Goal: Task Accomplishment & Management: Use online tool/utility

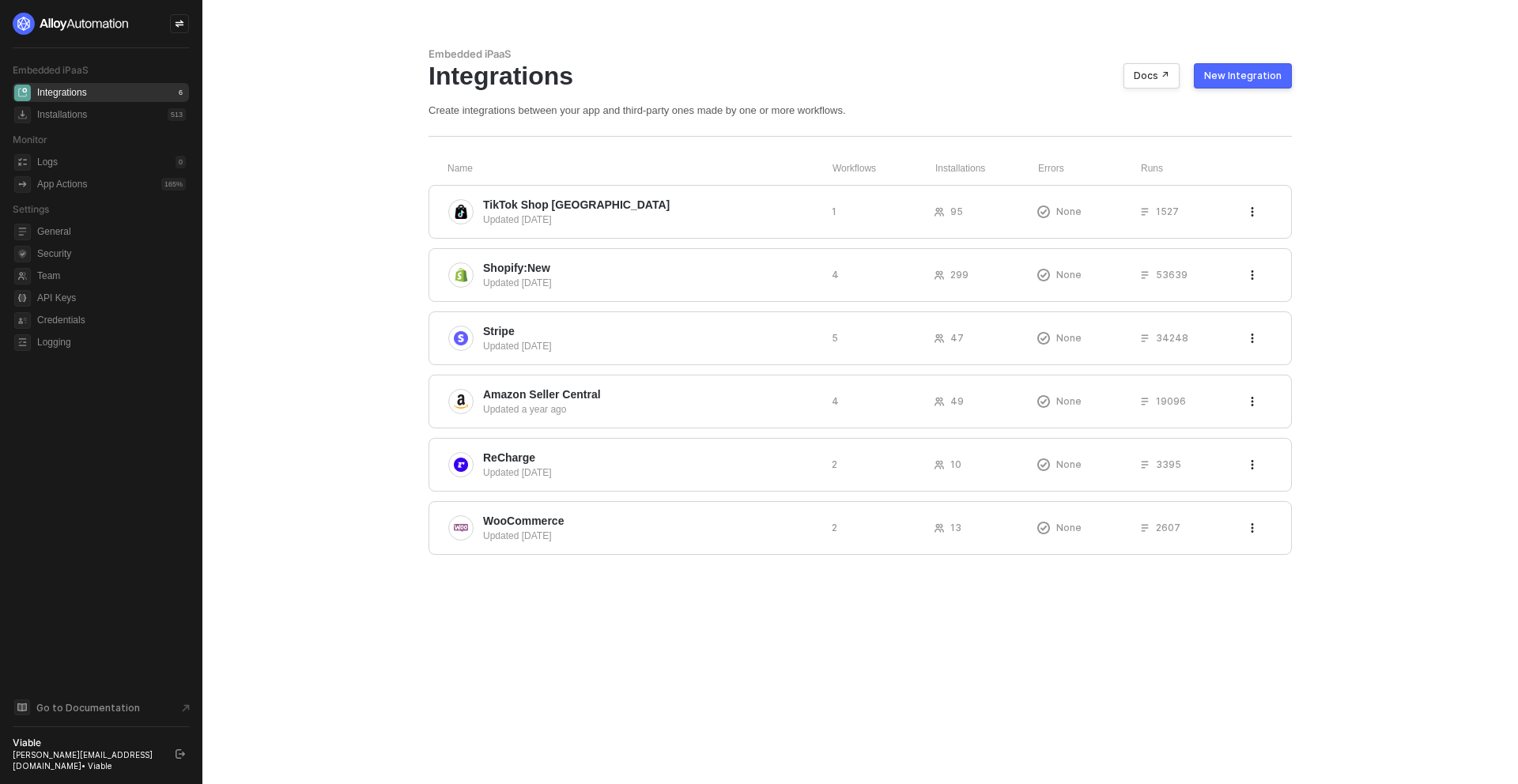
click at [583, 671] on div "Embedded iPaaS Integrations Docs ↗ New Integration Create integrations between …" at bounding box center [860, 392] width 901 height 784
click at [425, 719] on div "Embedded iPaaS Integrations Docs ↗ New Integration Create integrations between …" at bounding box center [860, 392] width 901 height 784
click at [182, 763] on button "button" at bounding box center [180, 753] width 19 height 19
